Goal: Transaction & Acquisition: Purchase product/service

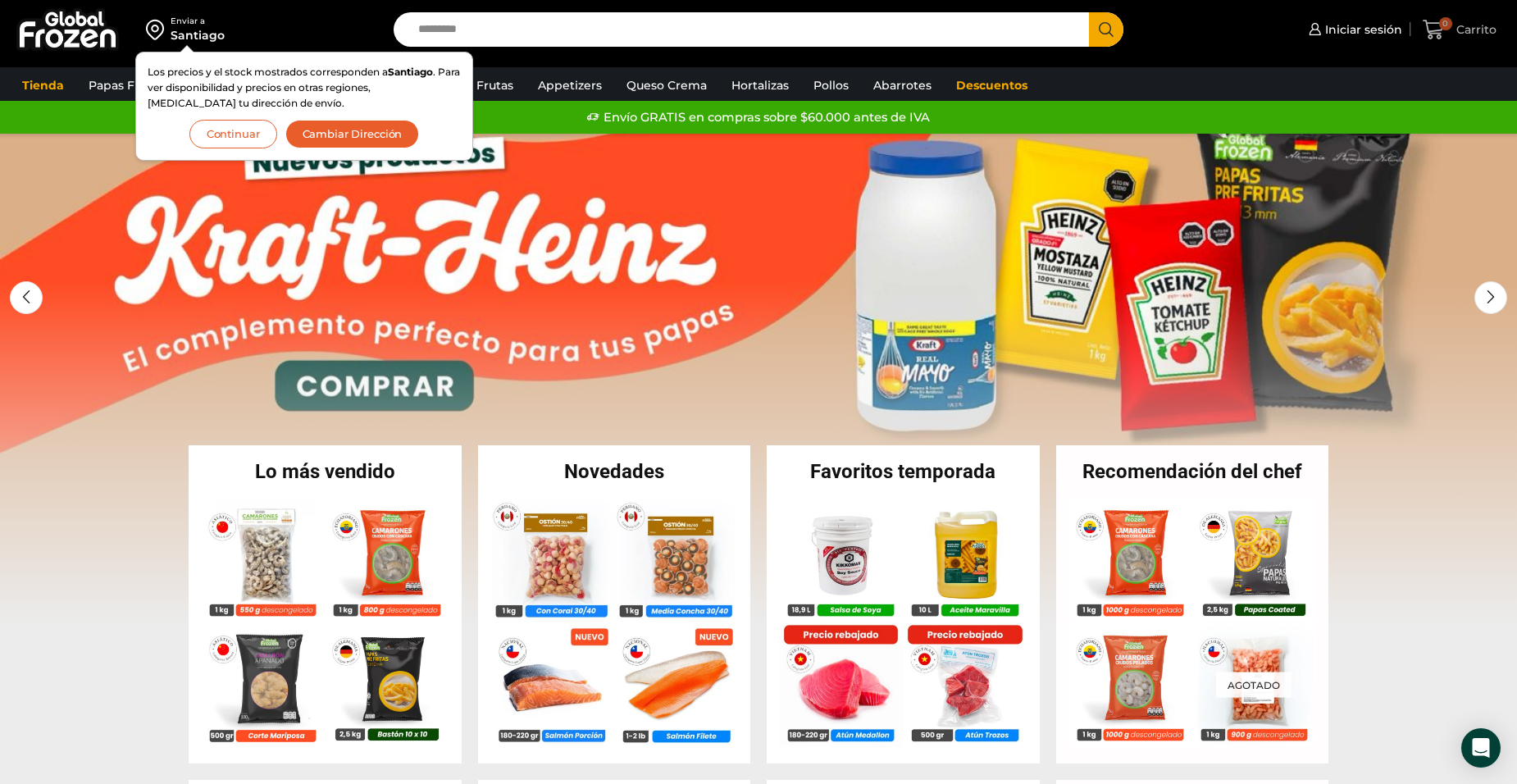
click at [1312, 401] on link "1 / 2" at bounding box center [758, 379] width 1517 height 492
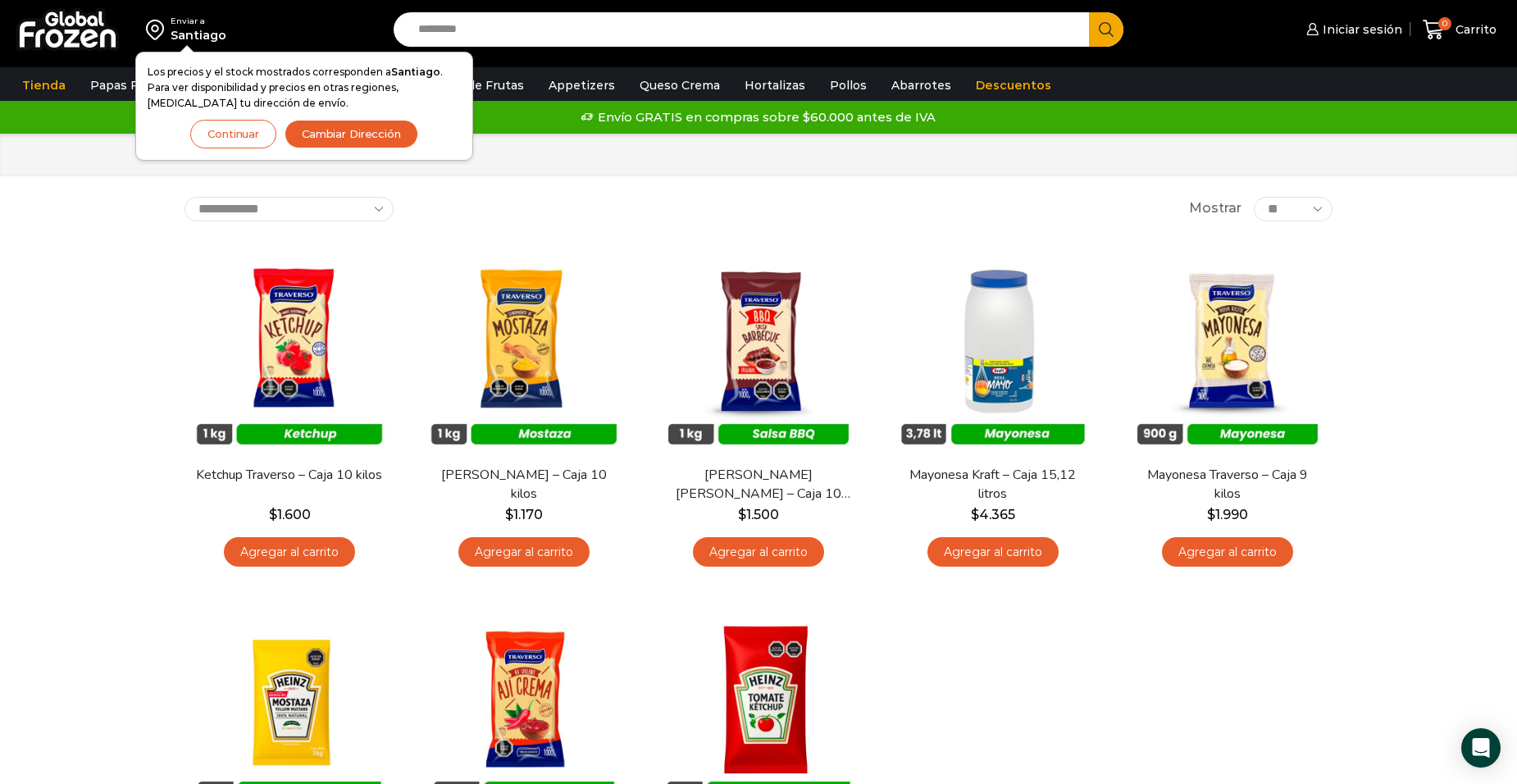
click at [708, 195] on div "Enviar a Santiago Los precios y el stock mostrados corresponden a Santiago . Pa…" at bounding box center [758, 542] width 1517 height 1084
click at [251, 133] on button "Continuar" at bounding box center [233, 134] width 86 height 29
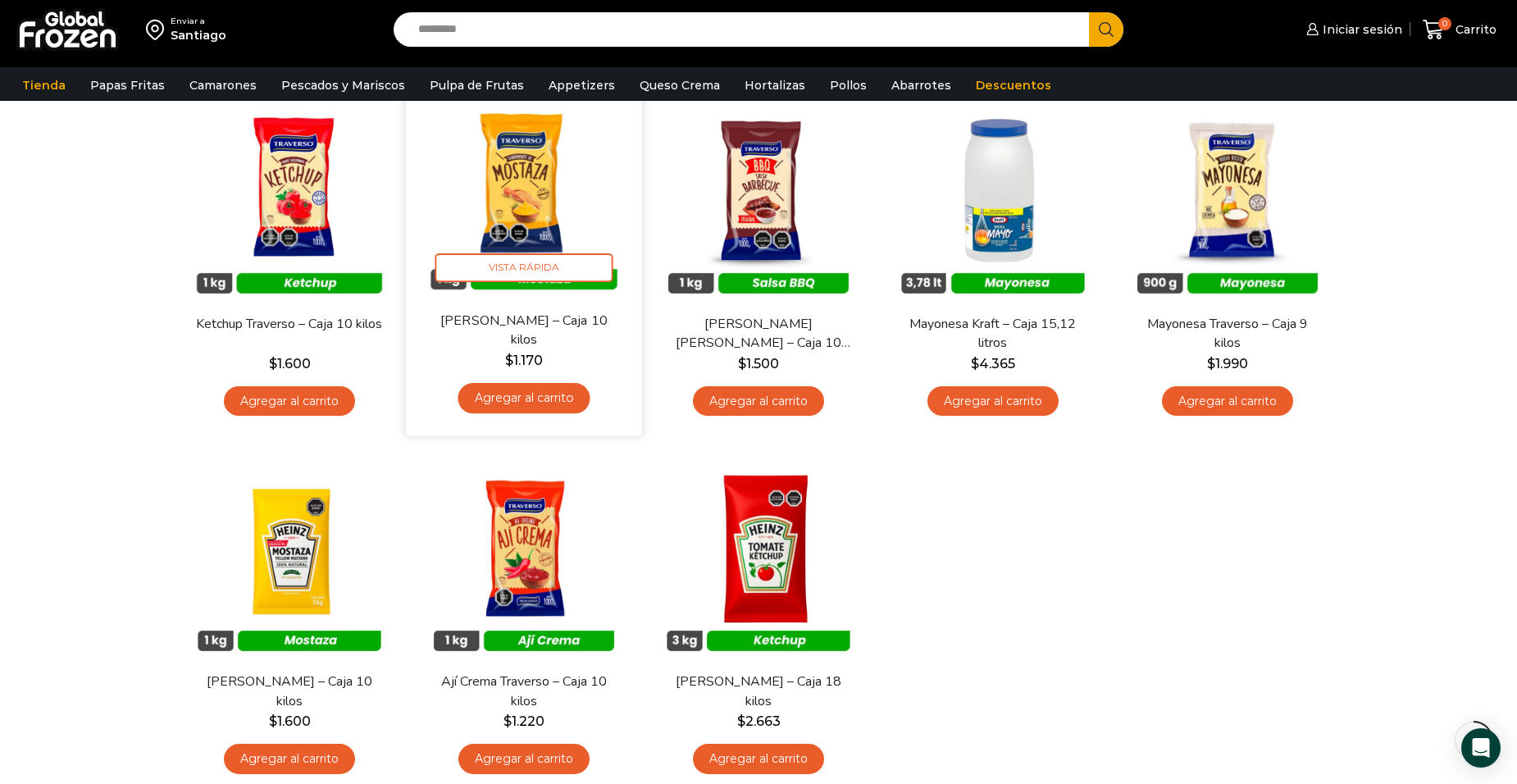
scroll to position [158, 0]
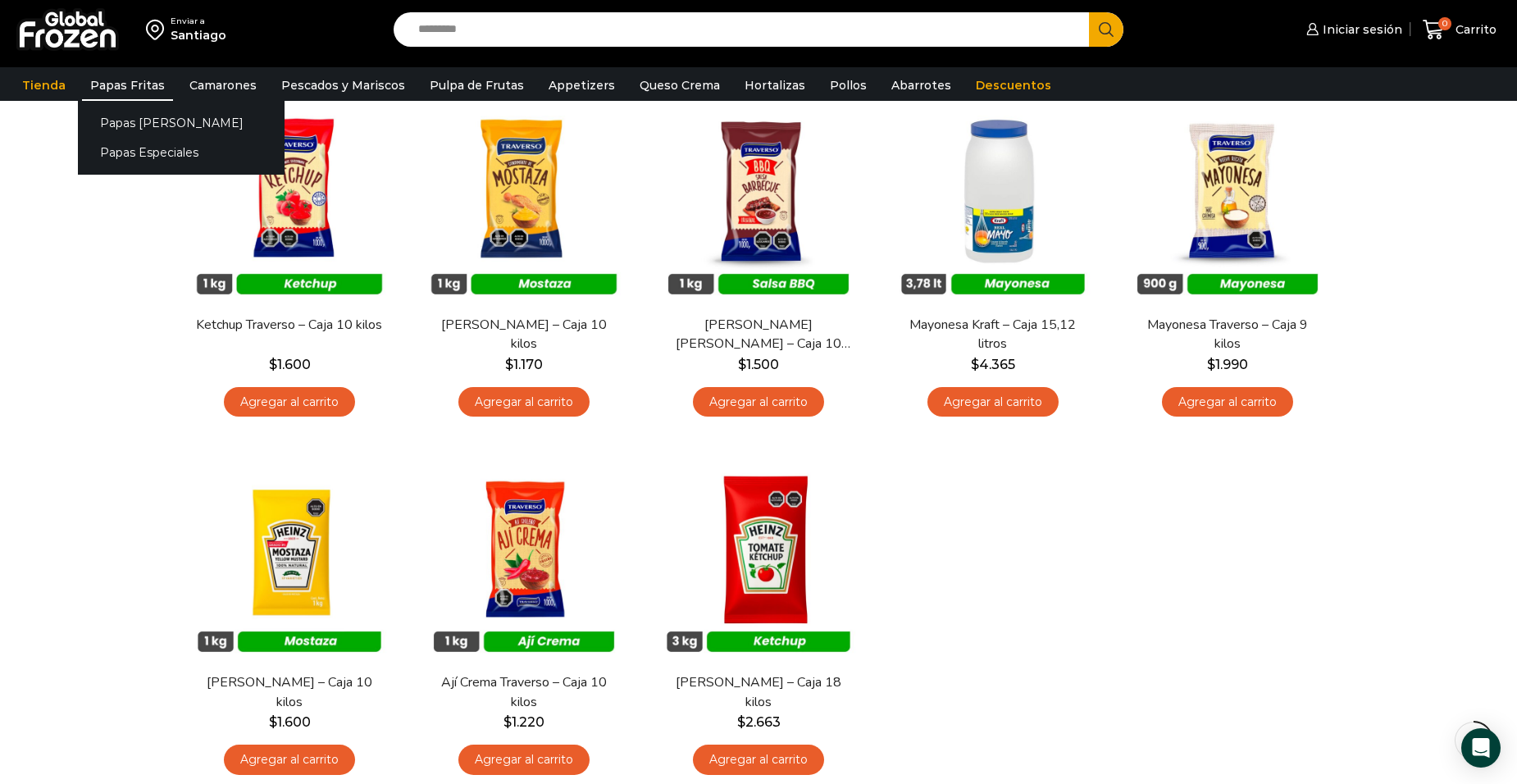
click at [145, 91] on link "Papas Fritas" at bounding box center [127, 85] width 91 height 31
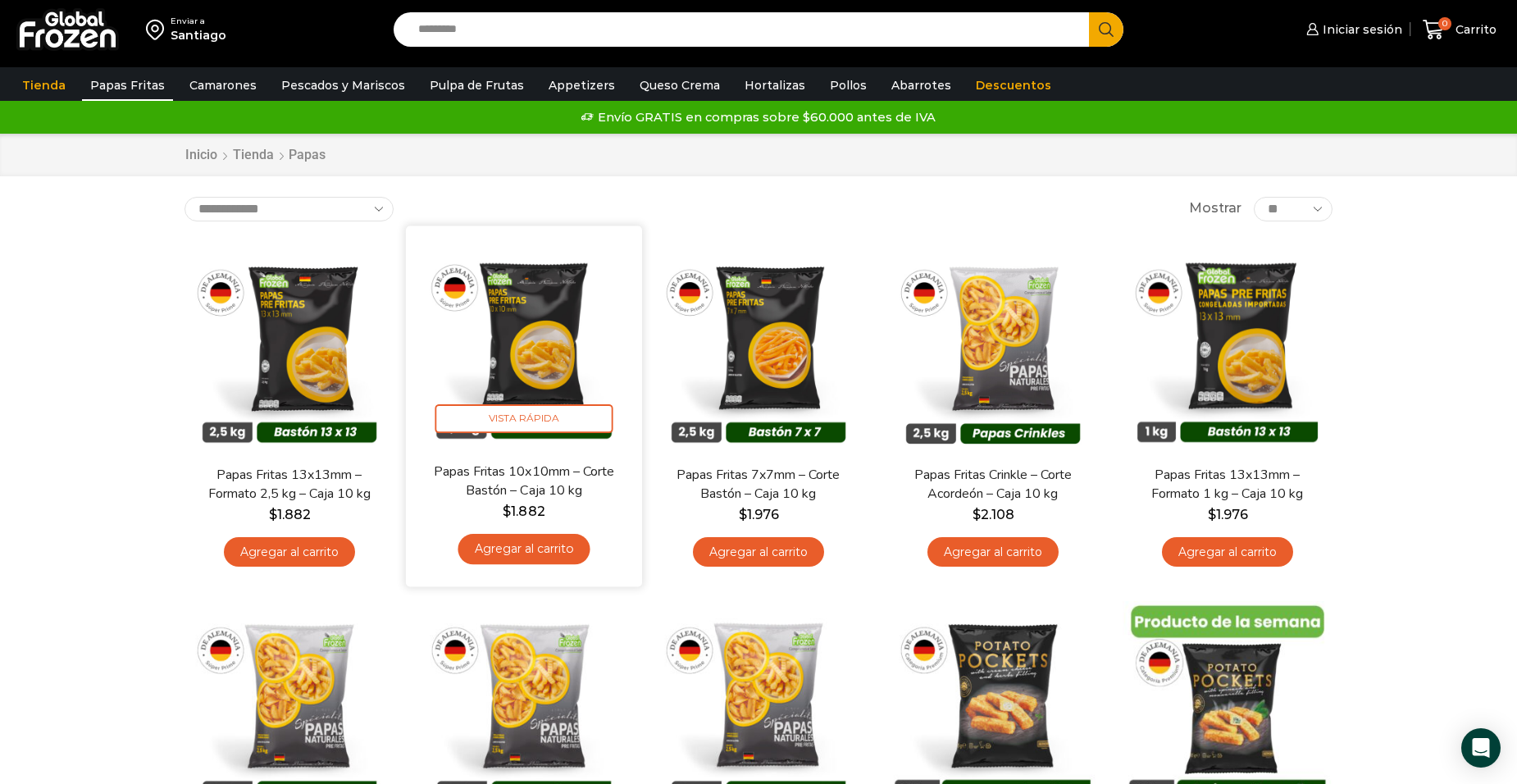
click at [545, 342] on img at bounding box center [524, 344] width 212 height 212
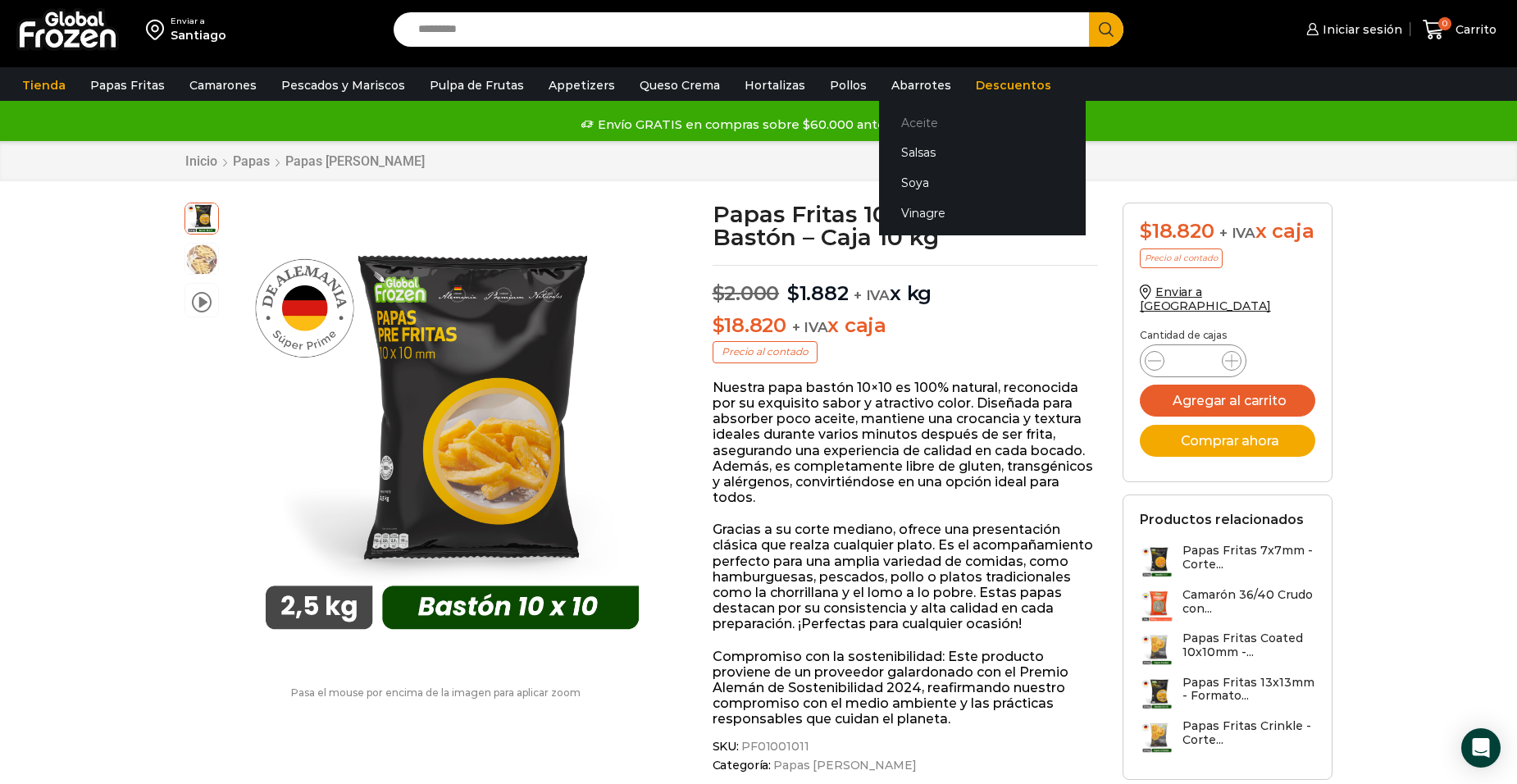
click at [895, 120] on link "Aceite" at bounding box center [982, 122] width 207 height 30
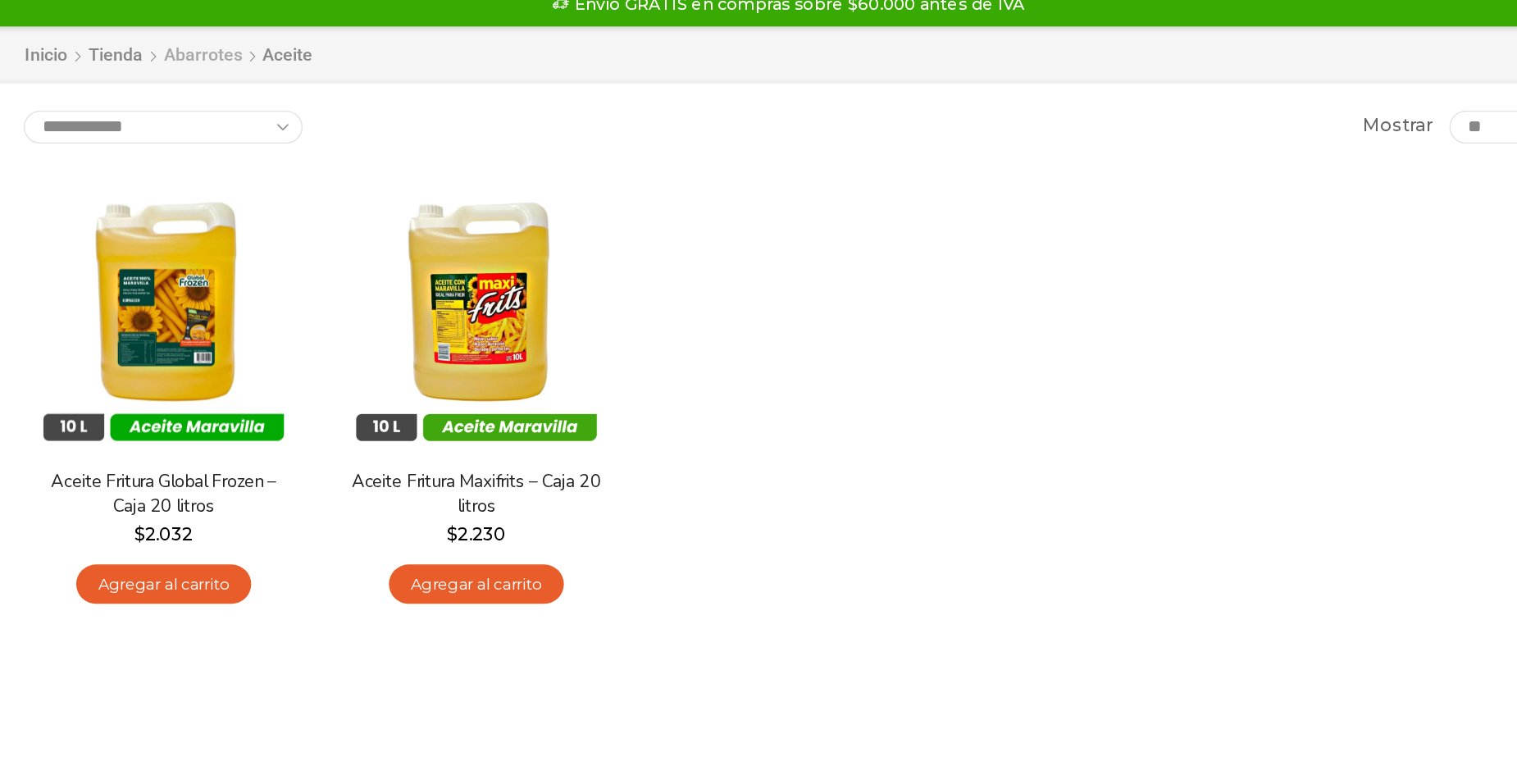
click at [336, 156] on link "Abarrotes" at bounding box center [319, 155] width 61 height 19
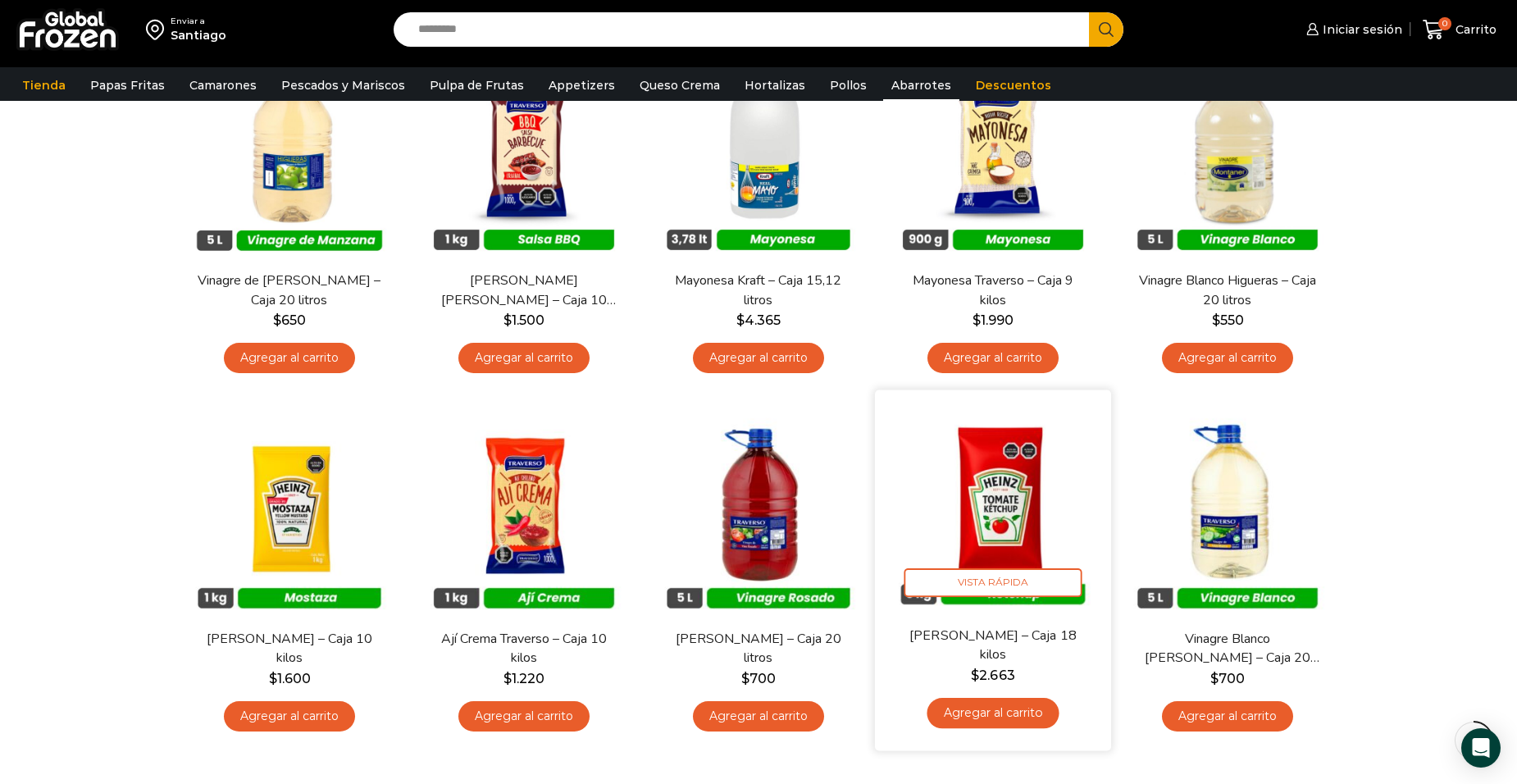
scroll to position [509, 0]
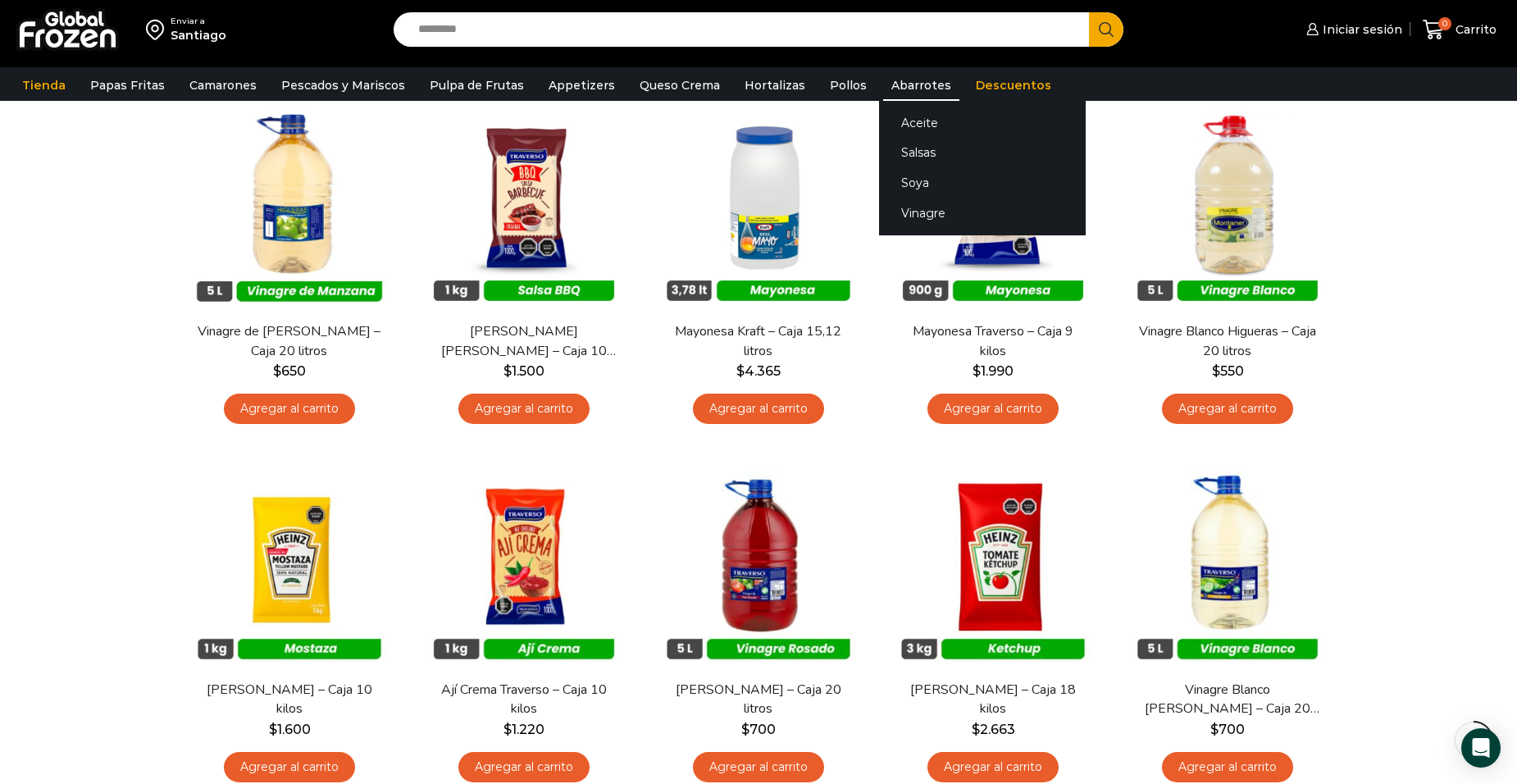
click at [885, 85] on link "Abarrotes" at bounding box center [921, 85] width 76 height 31
